Goal: Entertainment & Leisure: Browse casually

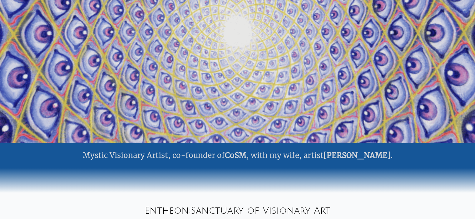
scroll to position [156, 0]
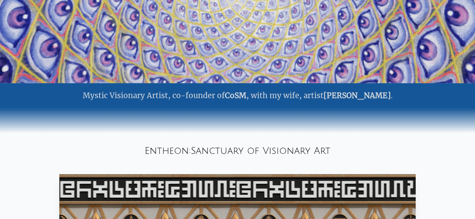
click at [370, 97] on link "Allyson Grey" at bounding box center [356, 96] width 67 height 10
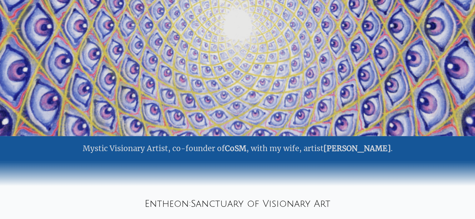
scroll to position [0, 0]
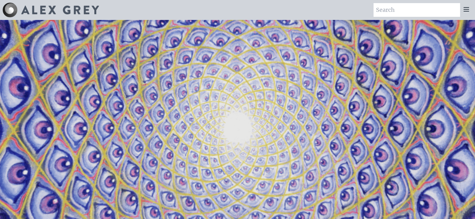
click at [466, 11] on icon at bounding box center [465, 9] width 7 height 7
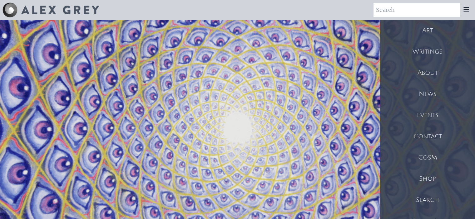
click at [422, 30] on div "Art" at bounding box center [427, 30] width 95 height 21
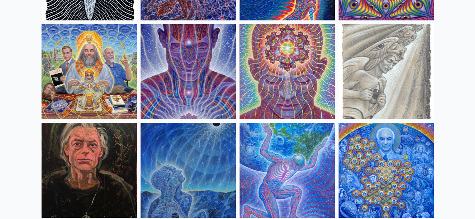
scroll to position [749, 0]
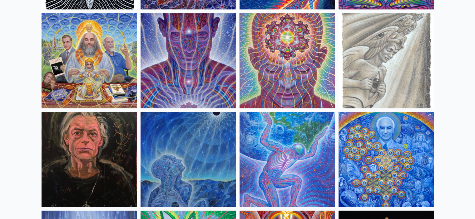
click at [104, 161] on img at bounding box center [89, 159] width 95 height 95
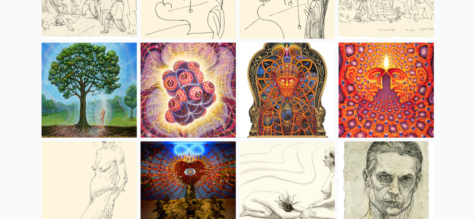
scroll to position [4244, 0]
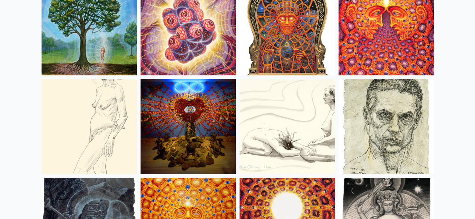
click at [97, 105] on img at bounding box center [89, 126] width 95 height 95
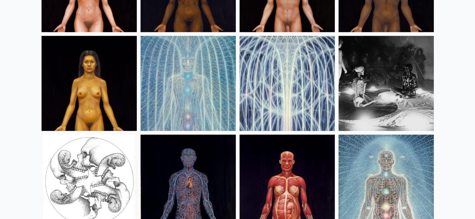
scroll to position [7583, 0]
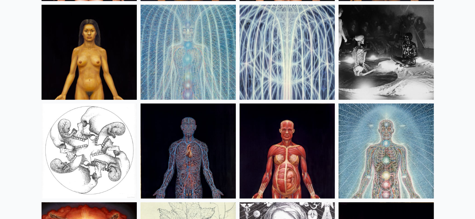
click at [428, 50] on img at bounding box center [385, 52] width 95 height 95
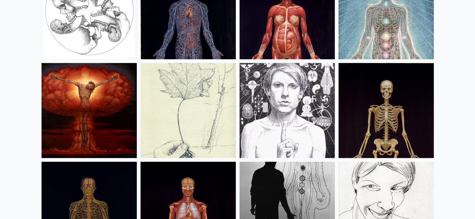
scroll to position [7708, 0]
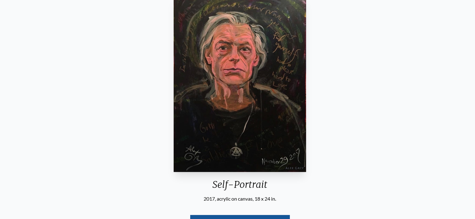
scroll to position [31, 0]
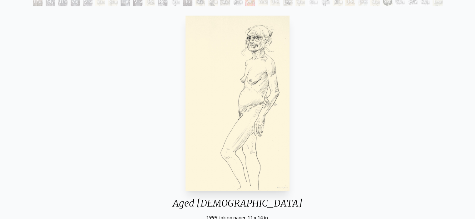
scroll to position [62, 0]
